Goal: Task Accomplishment & Management: Manage account settings

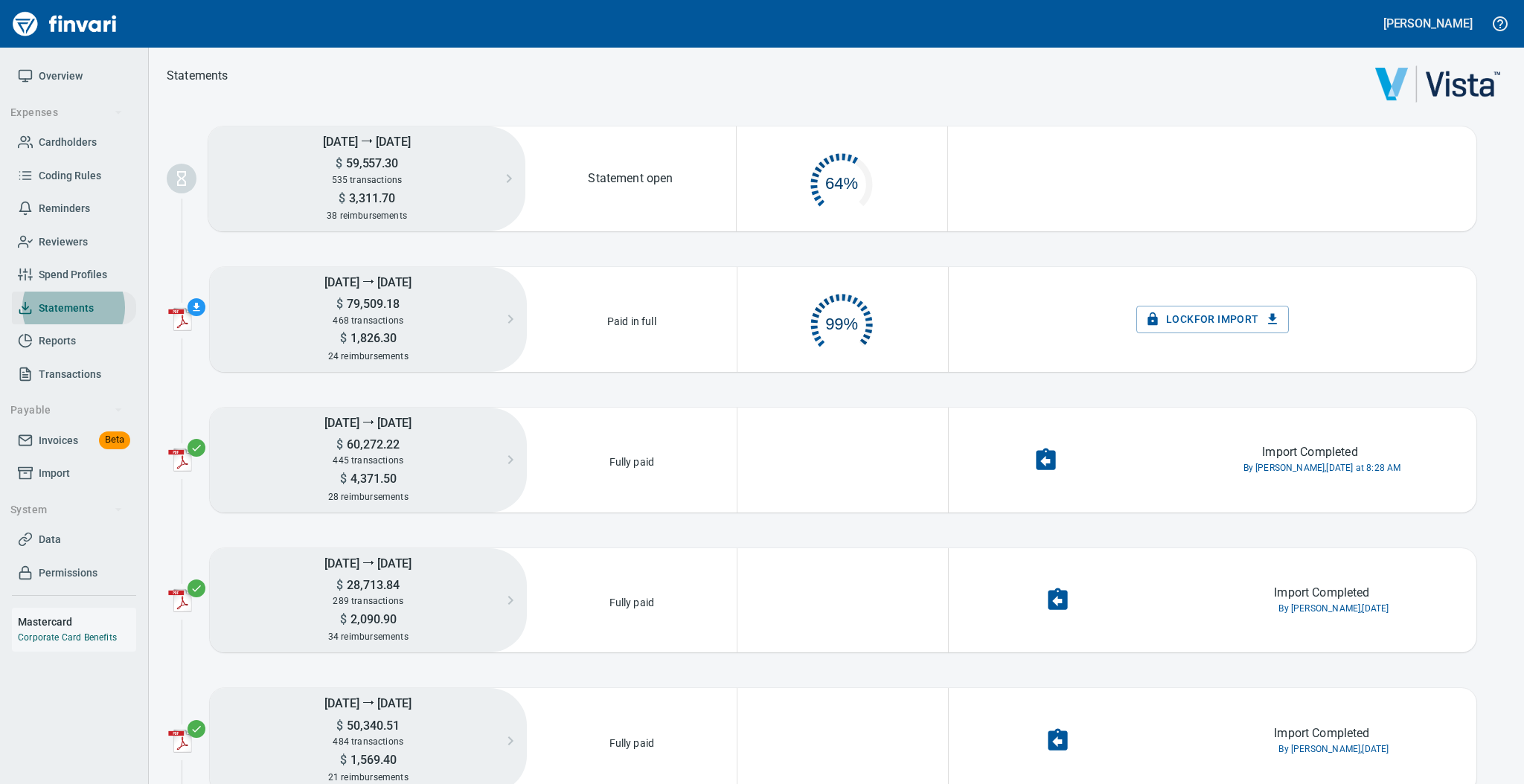
scroll to position [67, 193]
click at [72, 141] on span "Cardholders" at bounding box center [67, 142] width 58 height 19
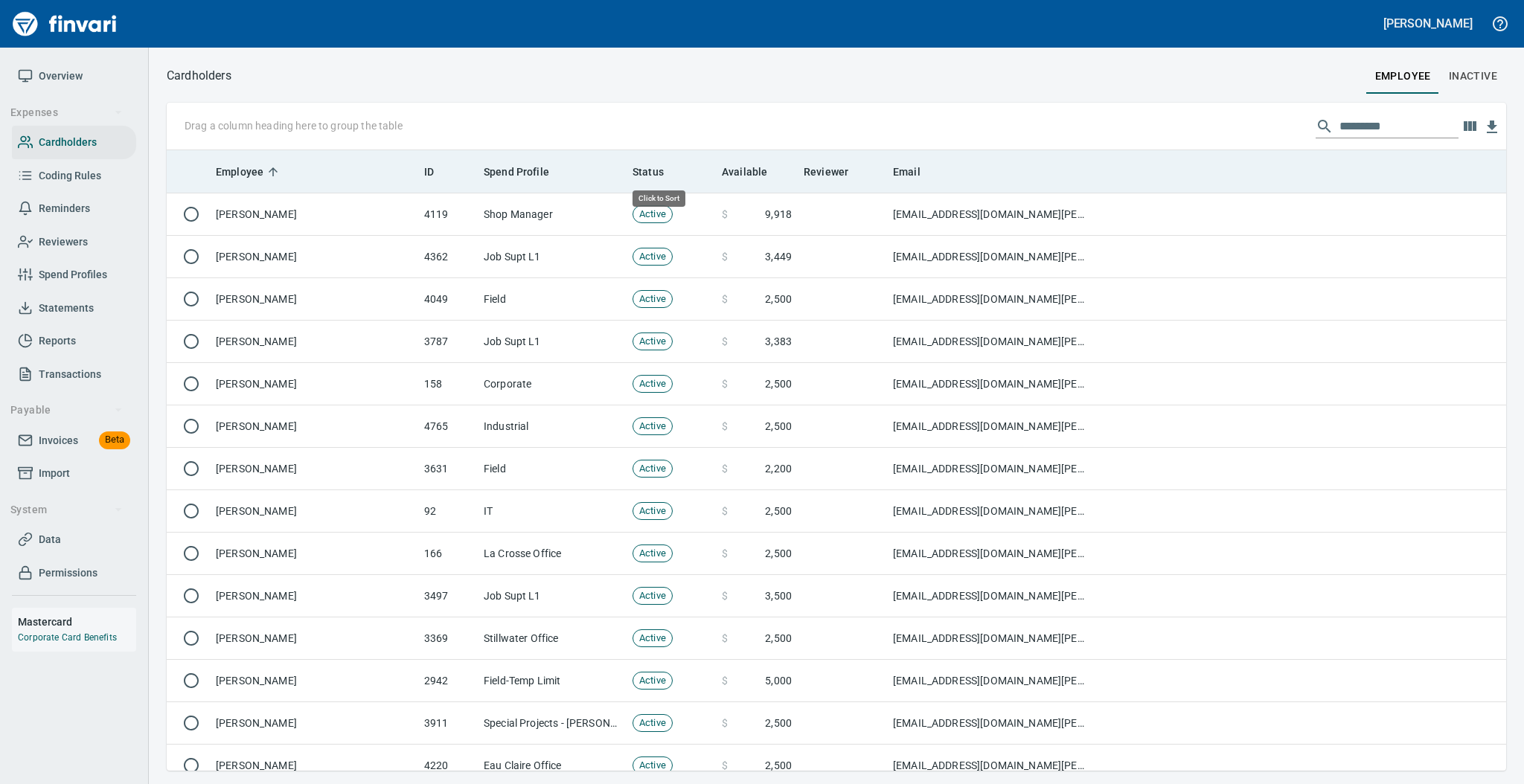
scroll to position [605, 1309]
click at [776, 163] on span "Available" at bounding box center [754, 172] width 65 height 18
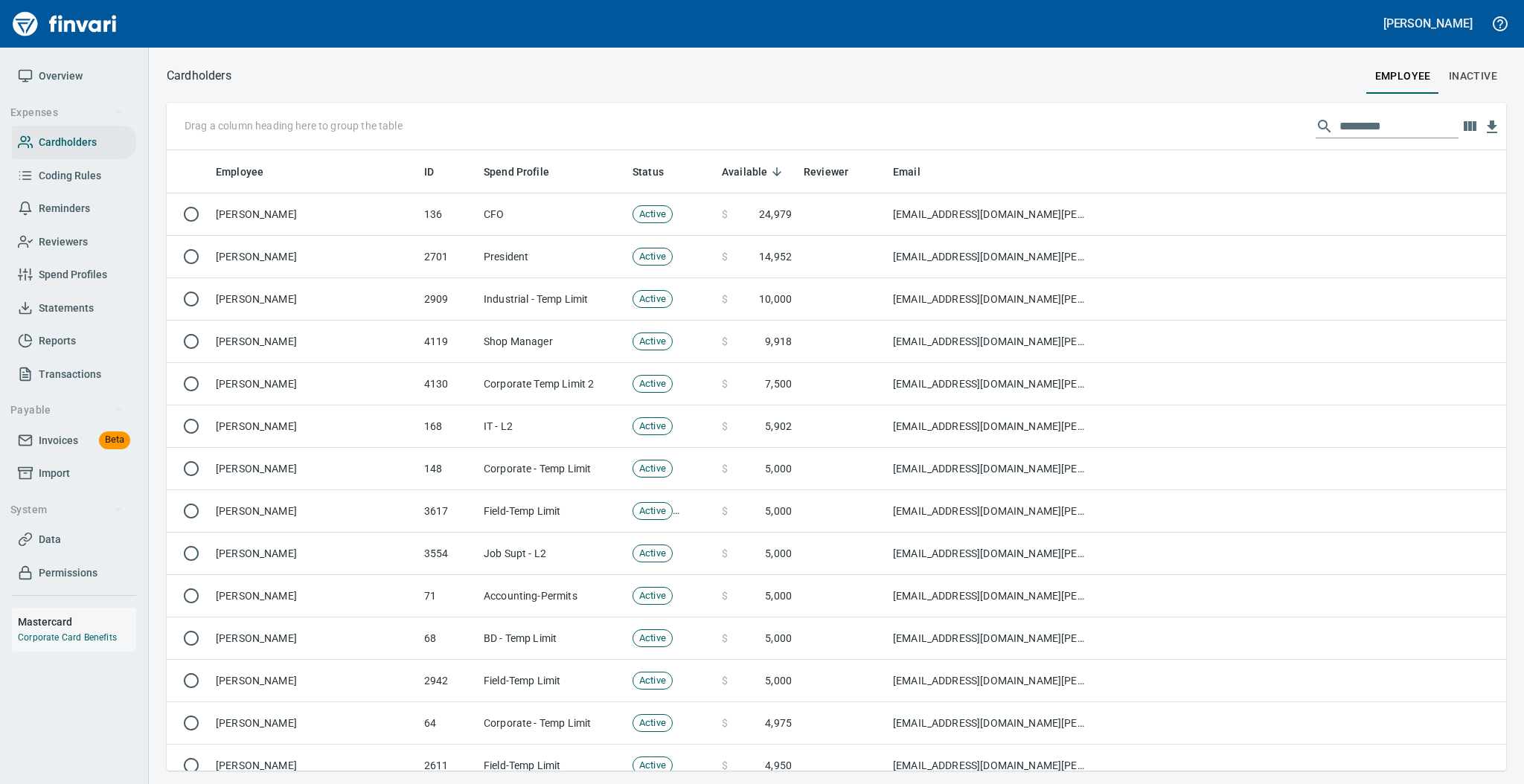
click at [36, 73] on span "Overview" at bounding box center [74, 76] width 112 height 19
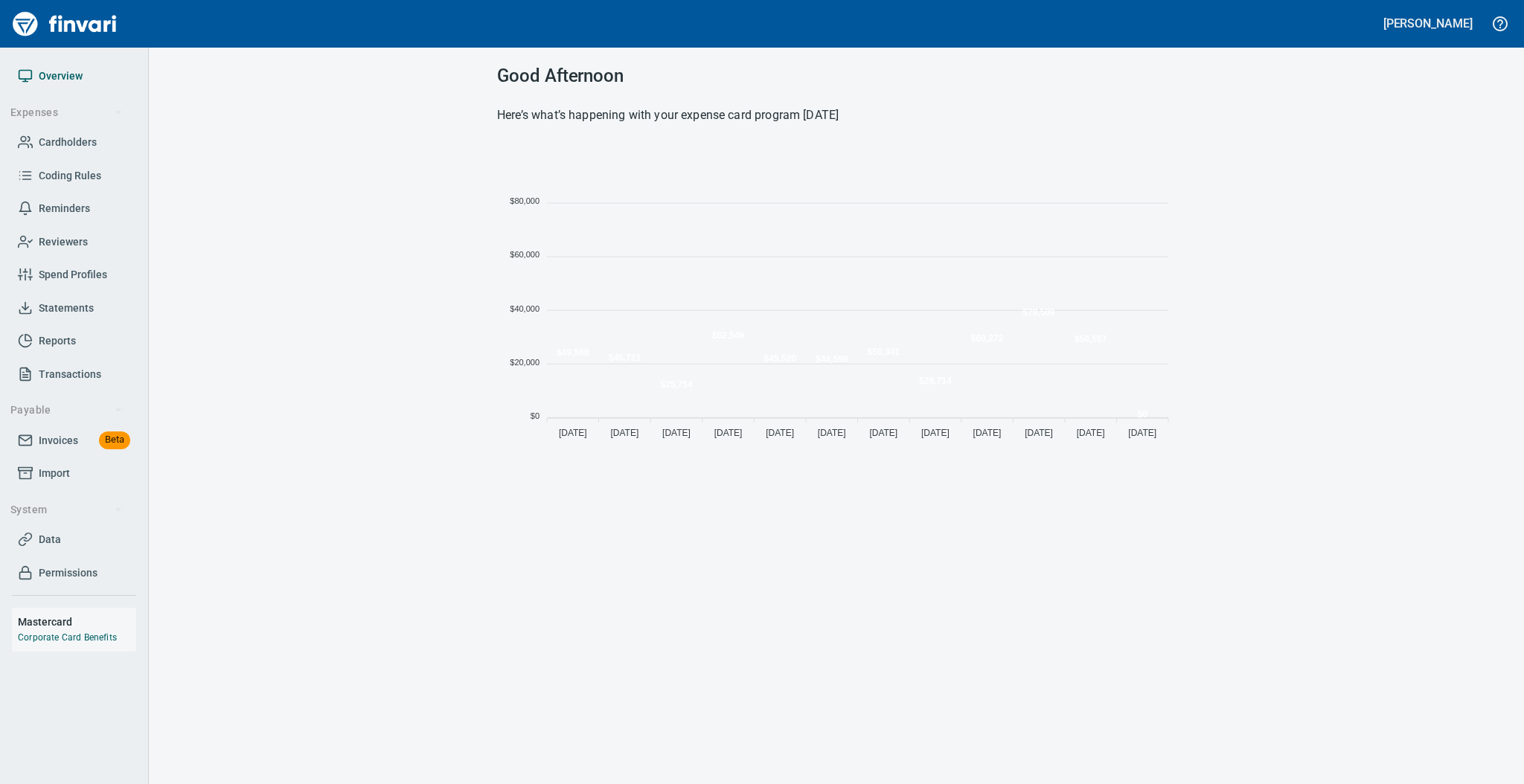
scroll to position [296, 663]
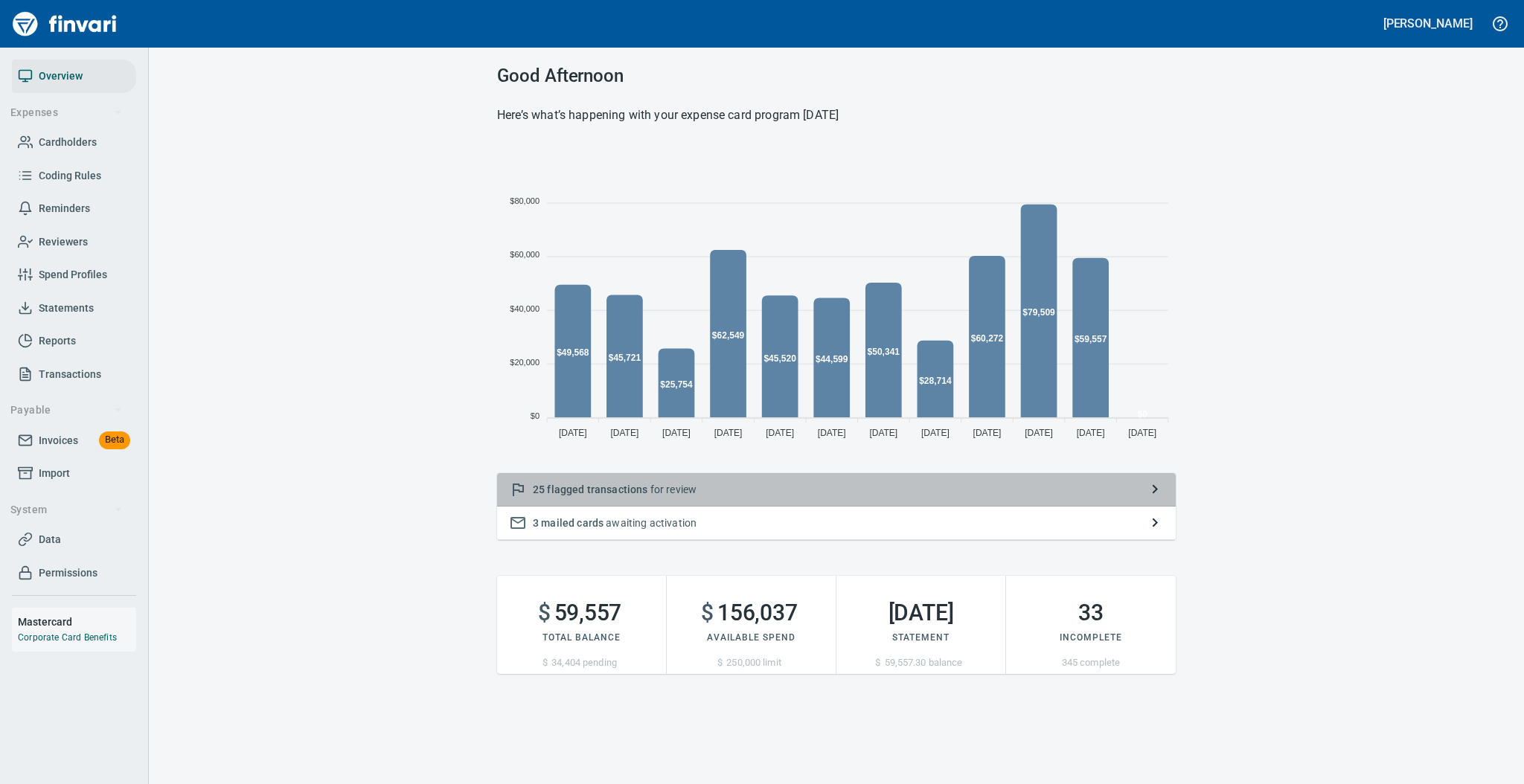
click at [740, 498] on div "25 flagged transactions for review" at bounding box center [836, 489] width 679 height 33
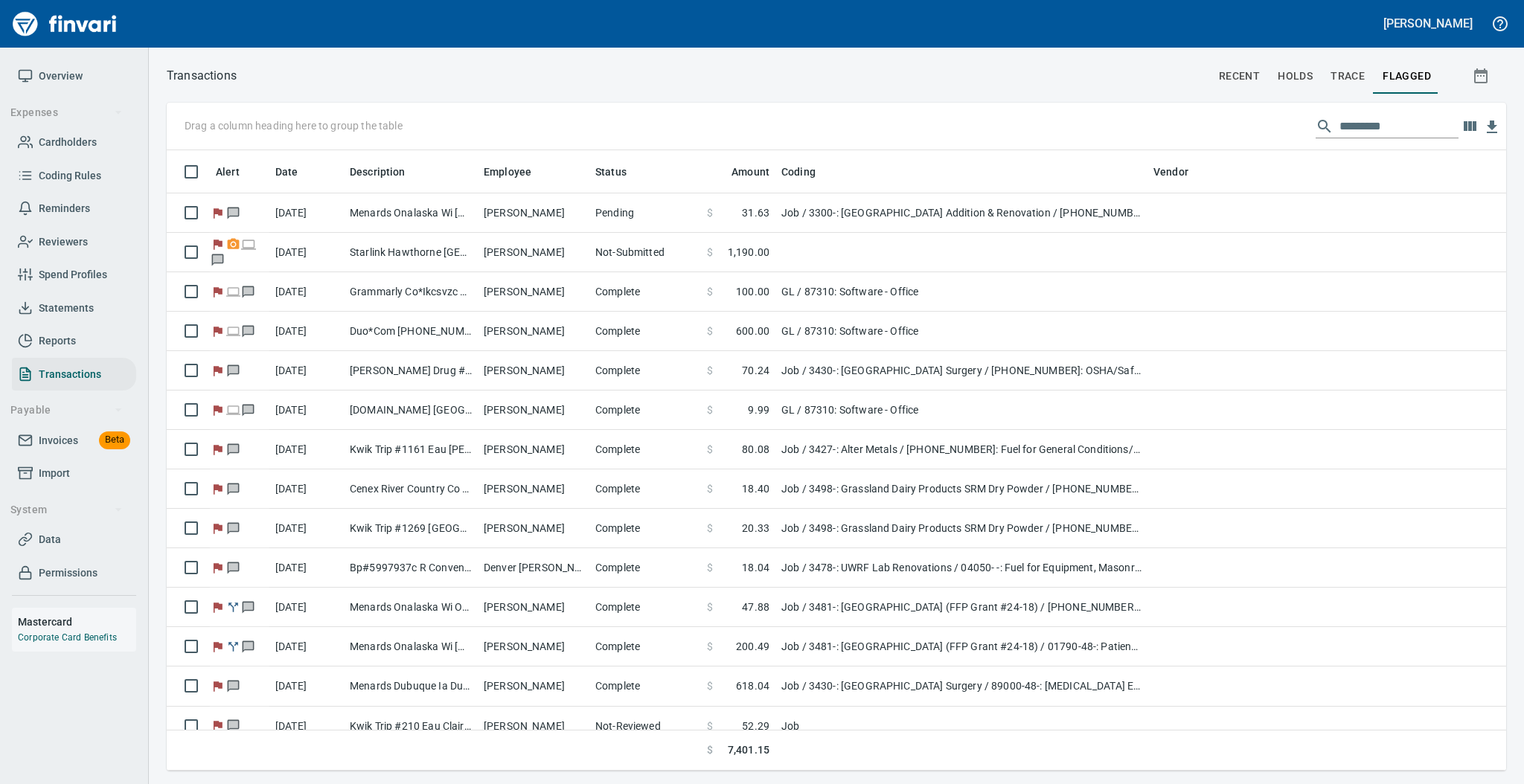
scroll to position [605, 1309]
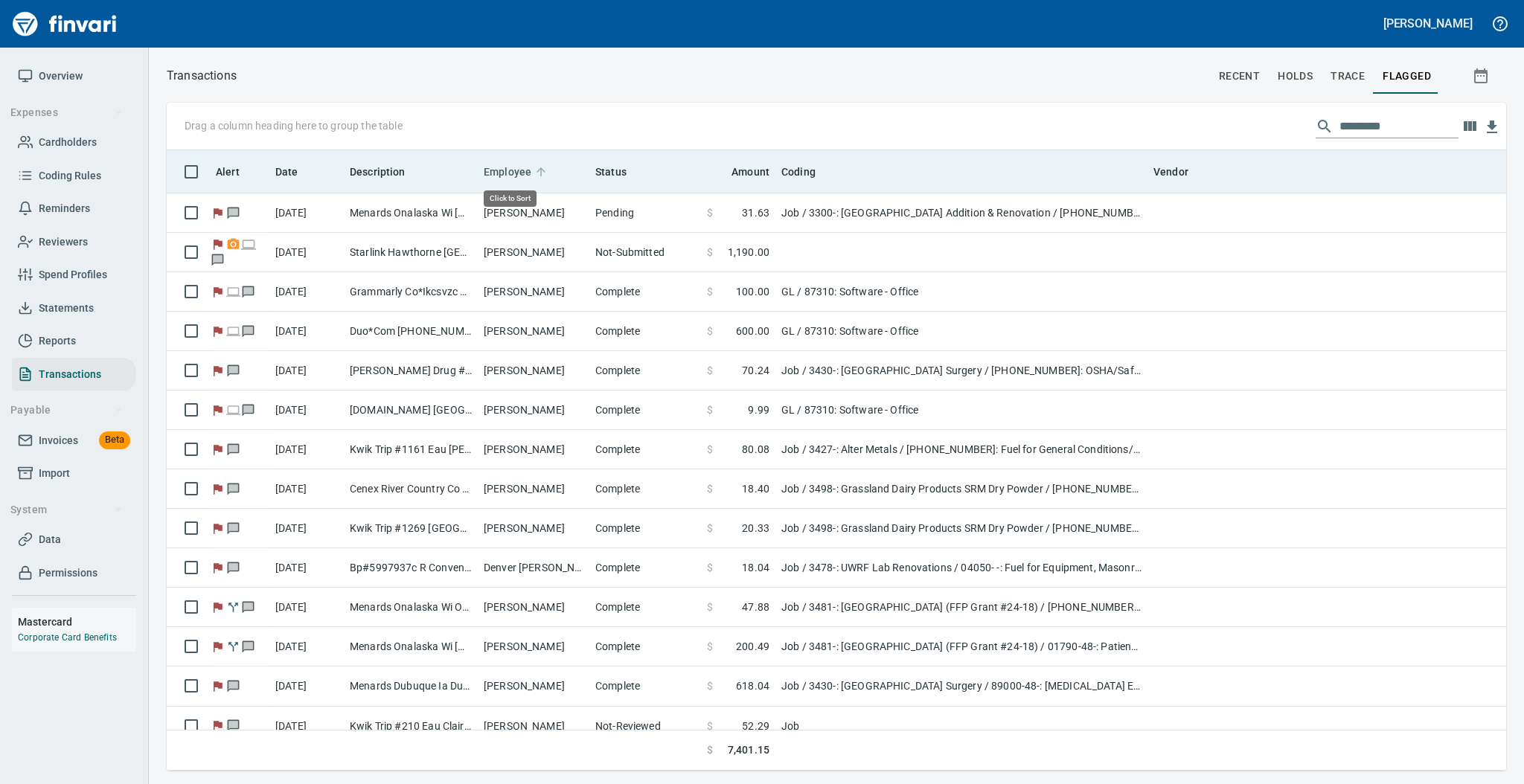
click at [542, 168] on icon at bounding box center [540, 171] width 13 height 13
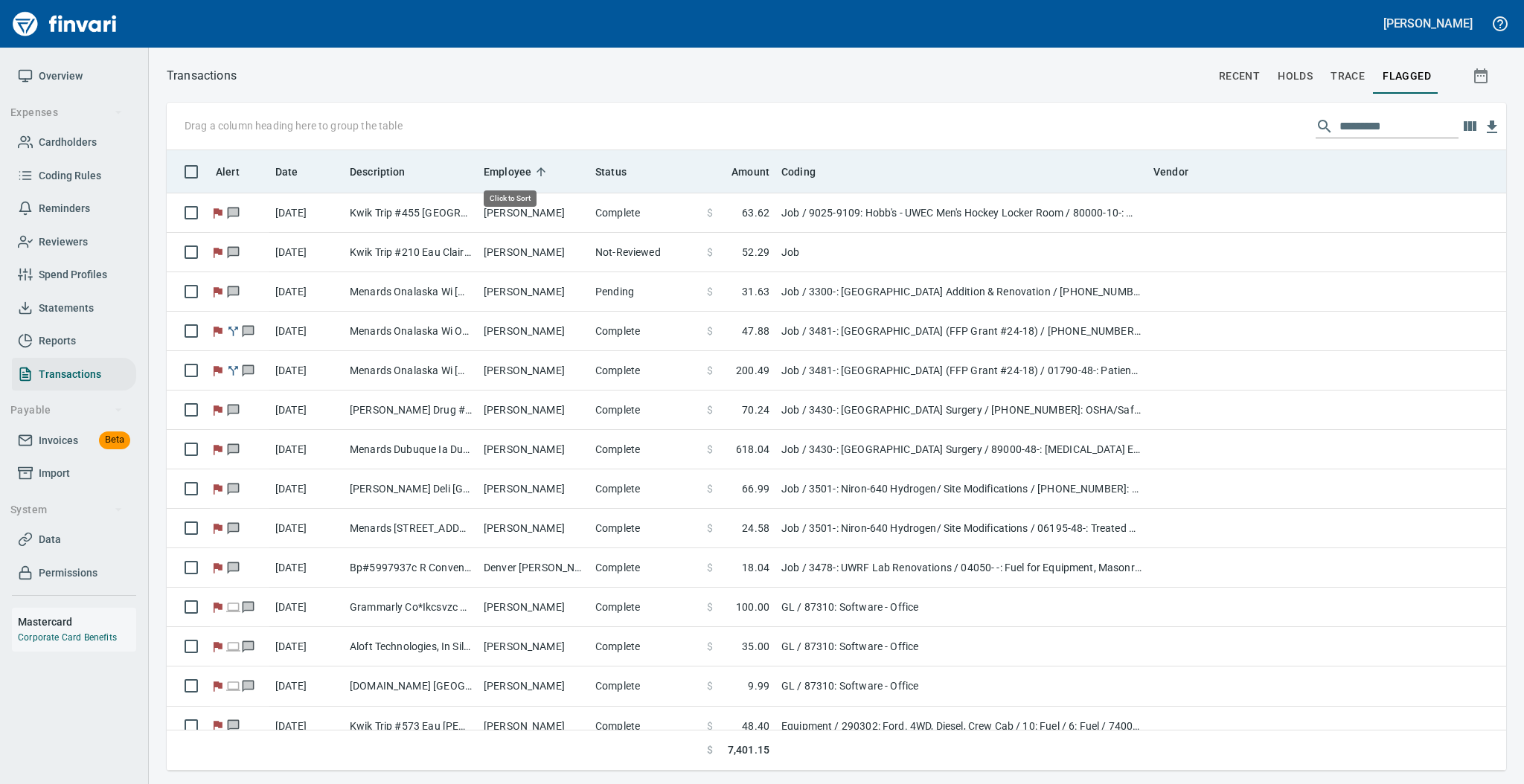
click at [541, 165] on icon at bounding box center [540, 171] width 13 height 13
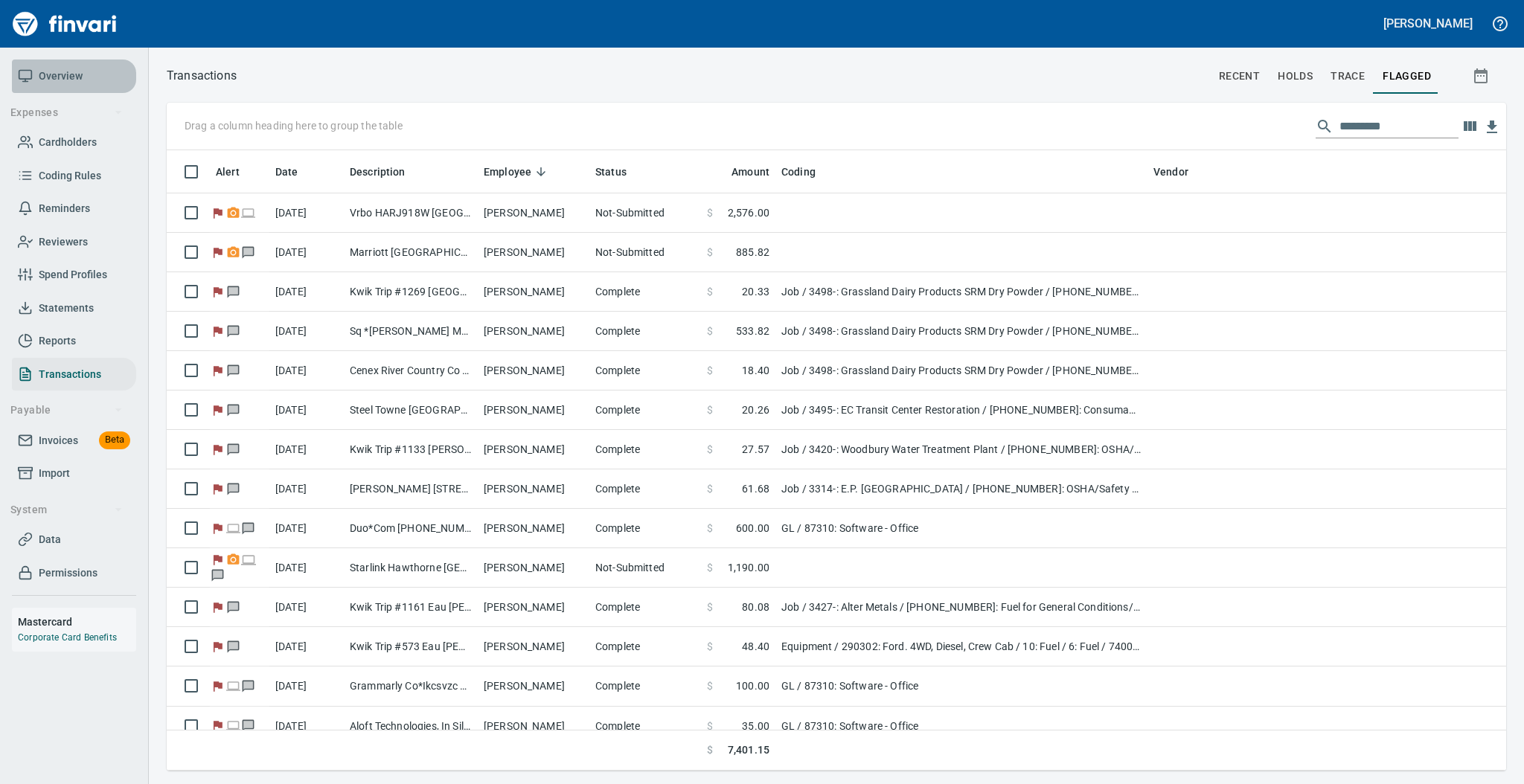
click at [73, 75] on span "Overview" at bounding box center [60, 76] width 44 height 19
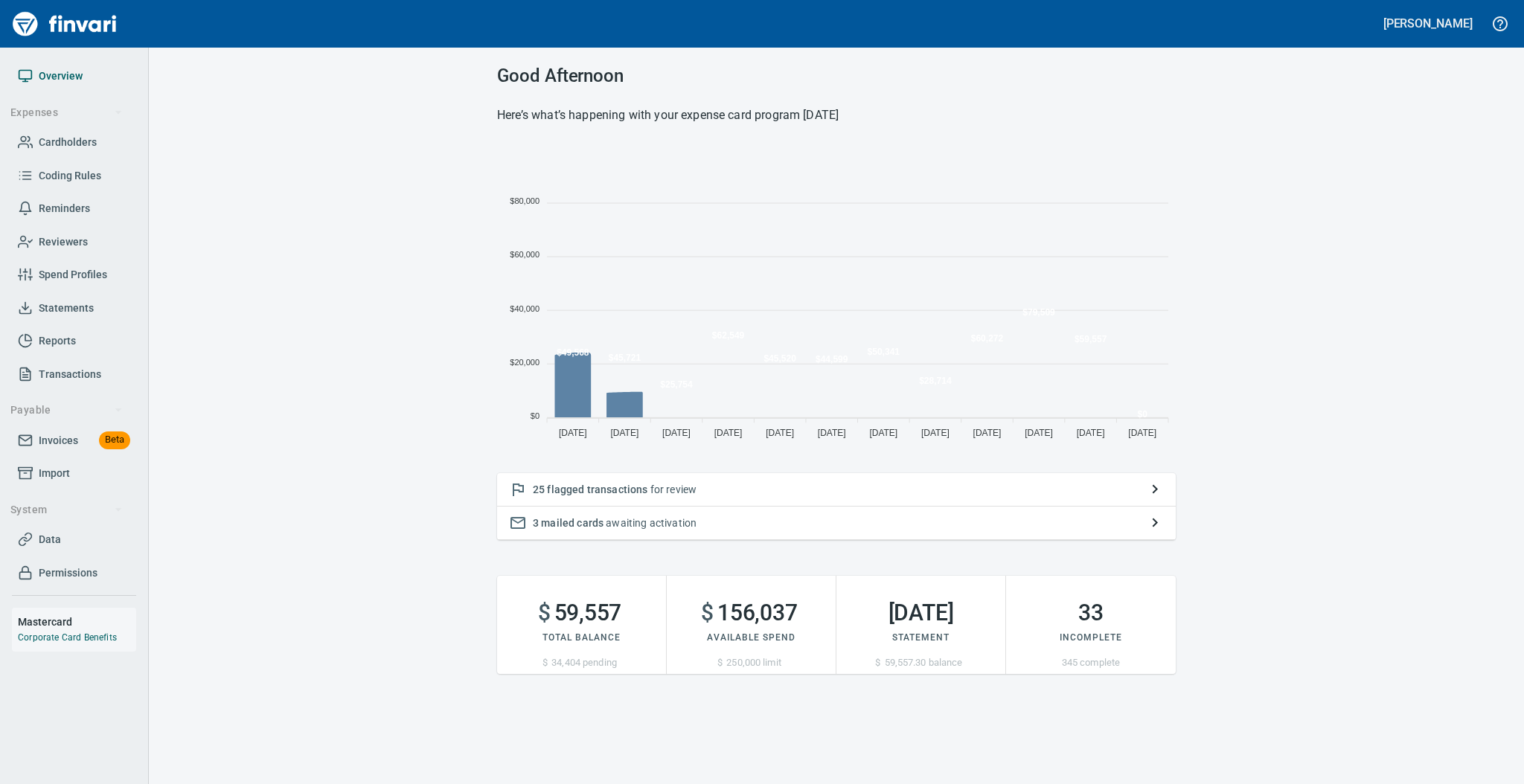
scroll to position [296, 663]
